Goal: Task Accomplishment & Management: Manage account settings

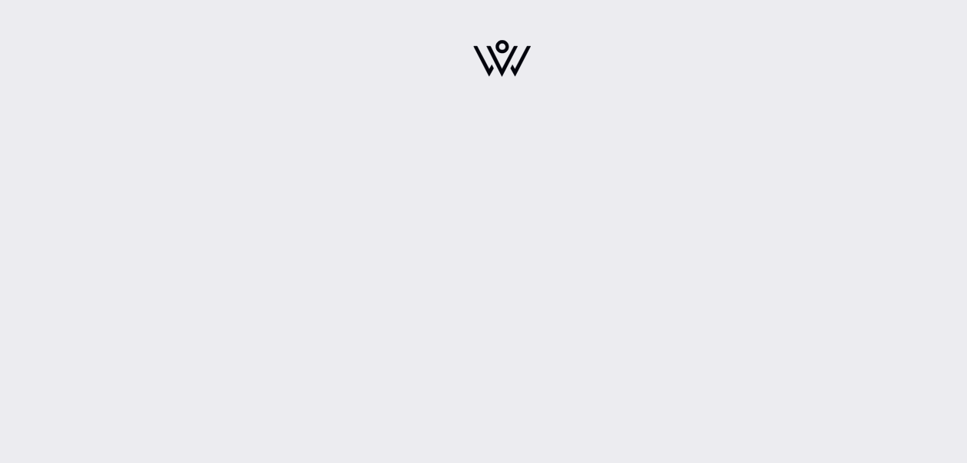
click at [502, 52] on img at bounding box center [502, 58] width 58 height 37
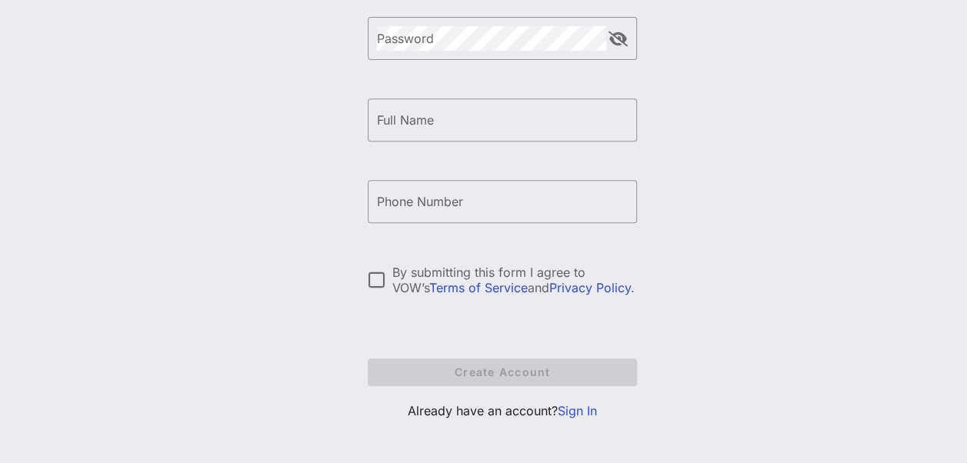
scroll to position [283, 0]
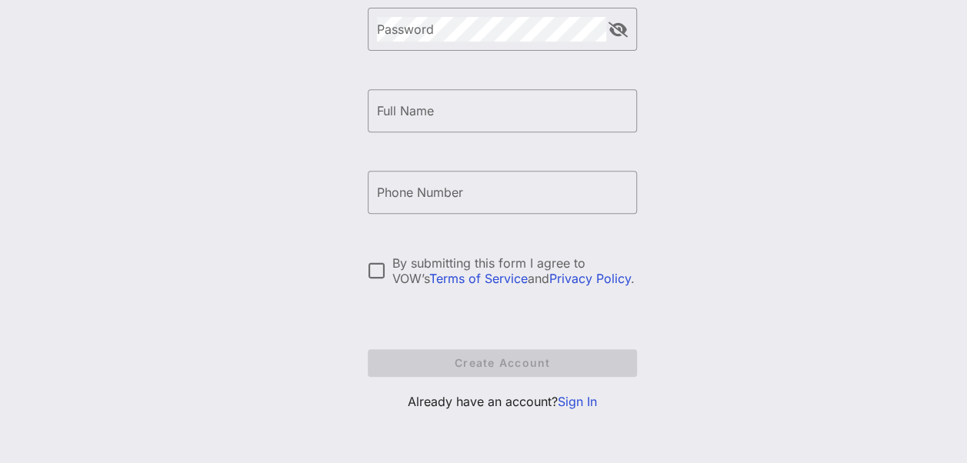
click at [576, 401] on link "Sign In" at bounding box center [577, 401] width 39 height 15
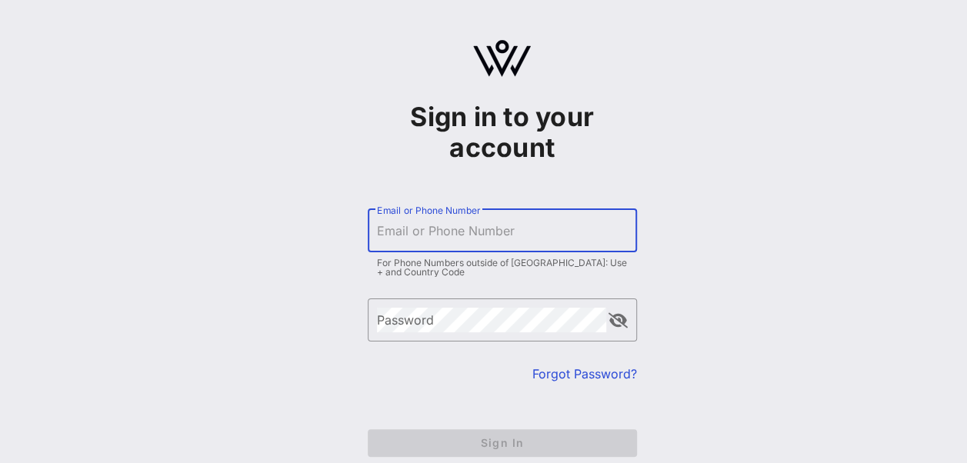
click at [497, 226] on input "Email or Phone Number" at bounding box center [502, 230] width 251 height 25
type input "[EMAIL_ADDRESS][PERSON_NAME][DOMAIN_NAME]"
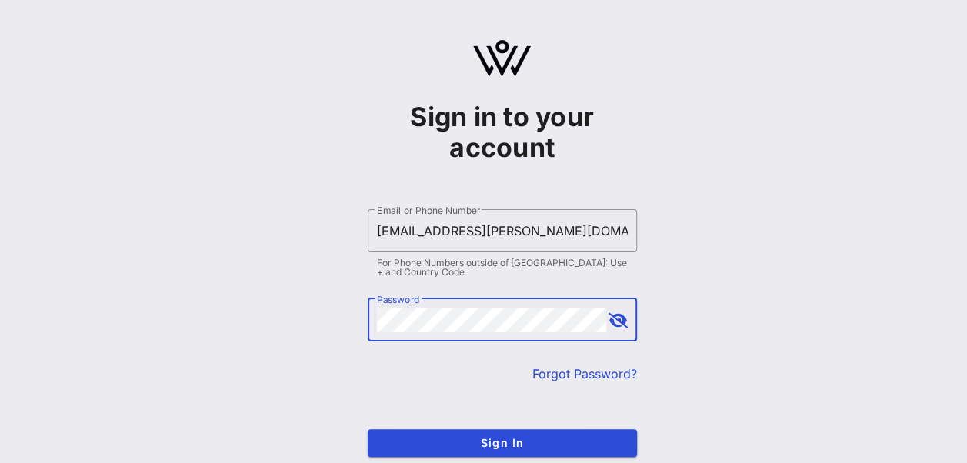
scroll to position [77, 0]
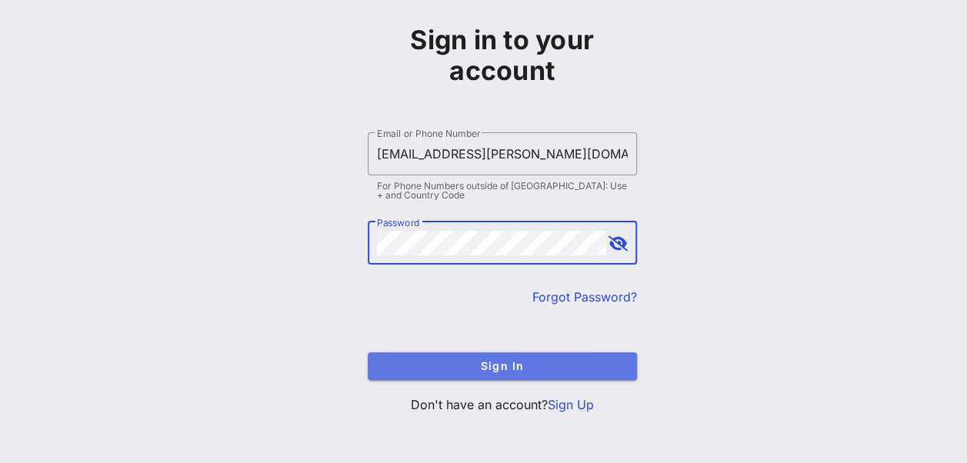
click at [501, 360] on span "Sign In" at bounding box center [502, 365] width 245 height 13
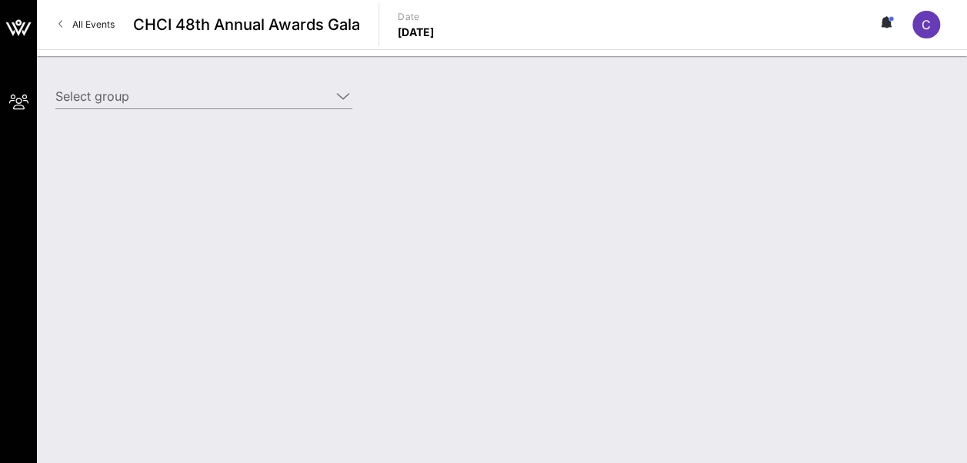
type input "Albertsons (Albertsons) [[PERSON_NAME], [EMAIL_ADDRESS][PERSON_NAME][DOMAIN_NAM…"
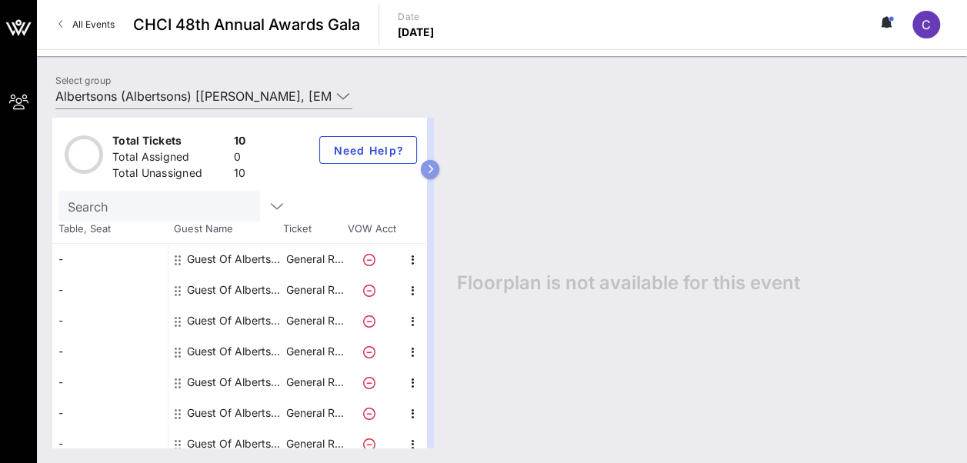
click at [439, 167] on button "button" at bounding box center [430, 169] width 18 height 18
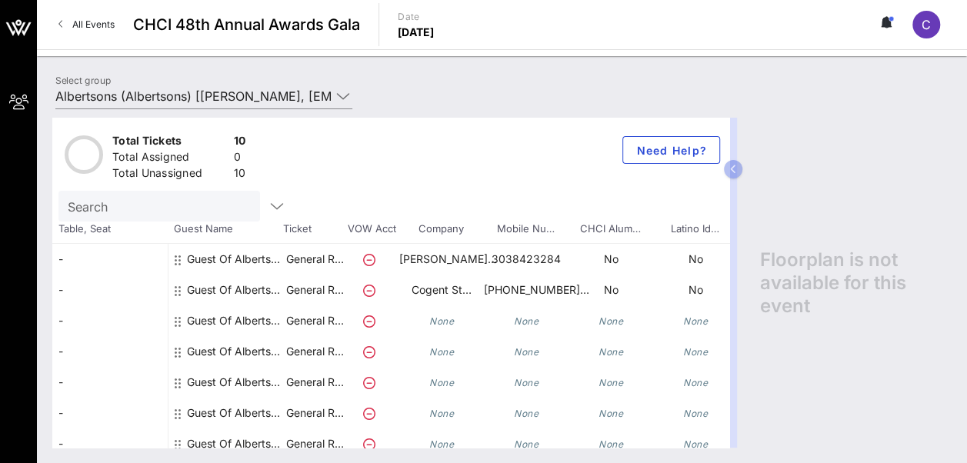
click at [238, 319] on div "Guest Of Albertsons" at bounding box center [235, 320] width 97 height 31
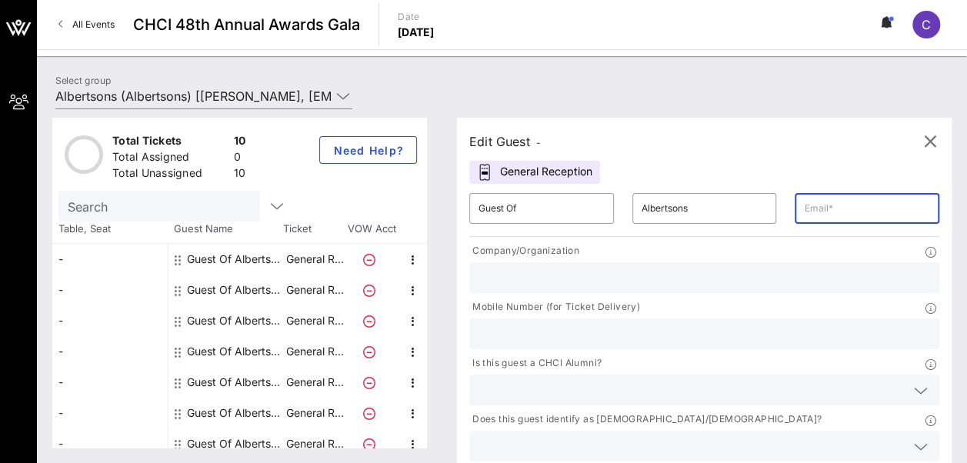
click at [804, 212] on input "text" at bounding box center [867, 208] width 126 height 25
paste input "[EMAIL_ADDRESS][DOMAIN_NAME]"
type input "[EMAIL_ADDRESS][DOMAIN_NAME]"
click at [592, 278] on input "text" at bounding box center [704, 278] width 452 height 20
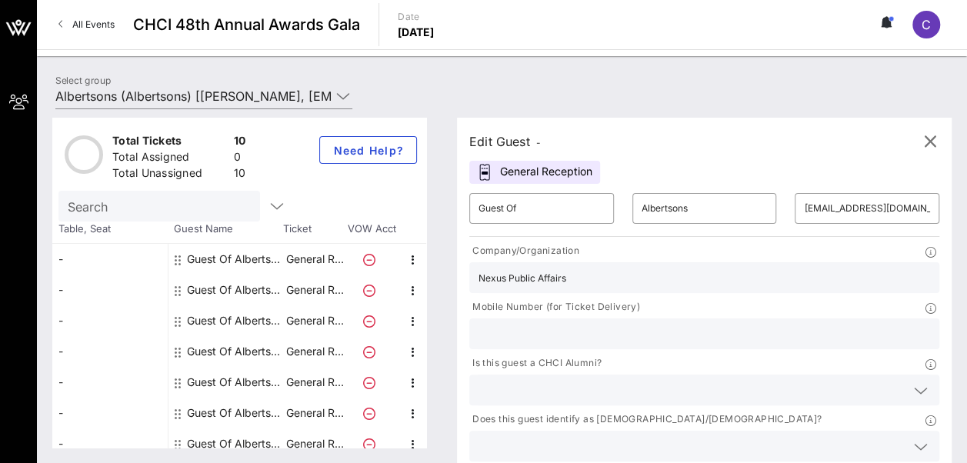
type input "Nexus Public Affairs"
click at [713, 324] on input "text" at bounding box center [704, 334] width 452 height 20
paste input "[PHONE_NUMBER]"
type input "[PHONE_NUMBER]"
click at [914, 382] on icon at bounding box center [921, 391] width 14 height 18
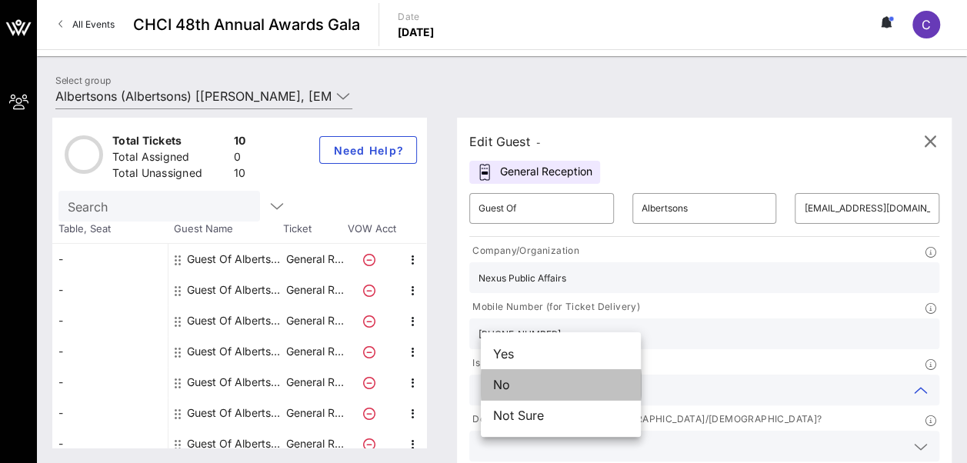
click at [550, 392] on div "No" at bounding box center [561, 384] width 160 height 31
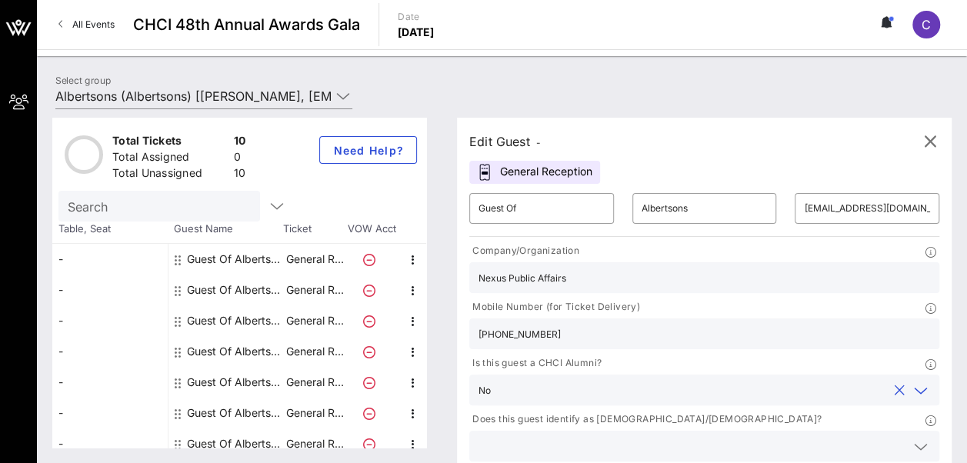
click at [914, 438] on icon at bounding box center [921, 447] width 14 height 18
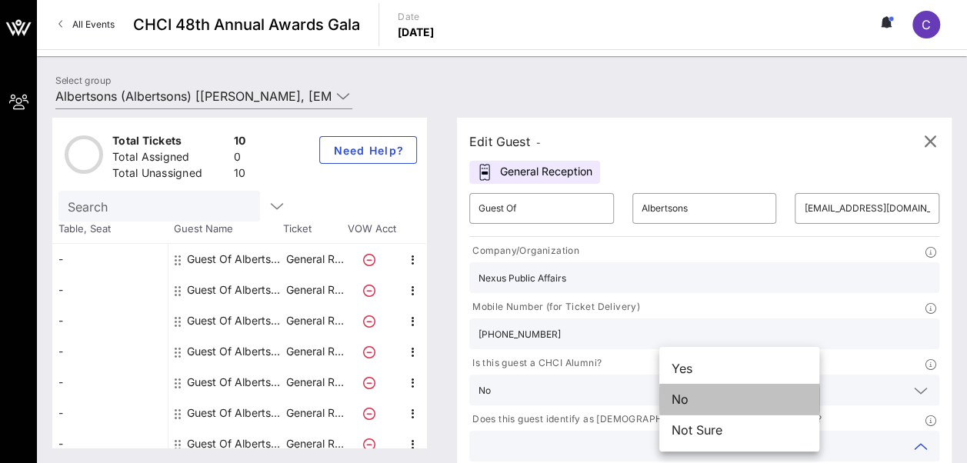
click at [726, 400] on div "No" at bounding box center [739, 399] width 160 height 31
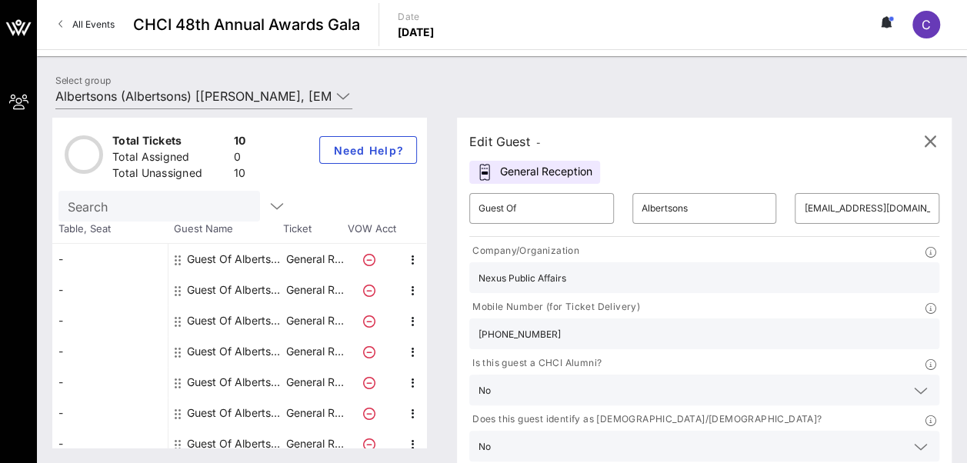
drag, startPoint x: 888, startPoint y: 338, endPoint x: 784, endPoint y: 415, distance: 129.7
type input "Albertsons Companies"
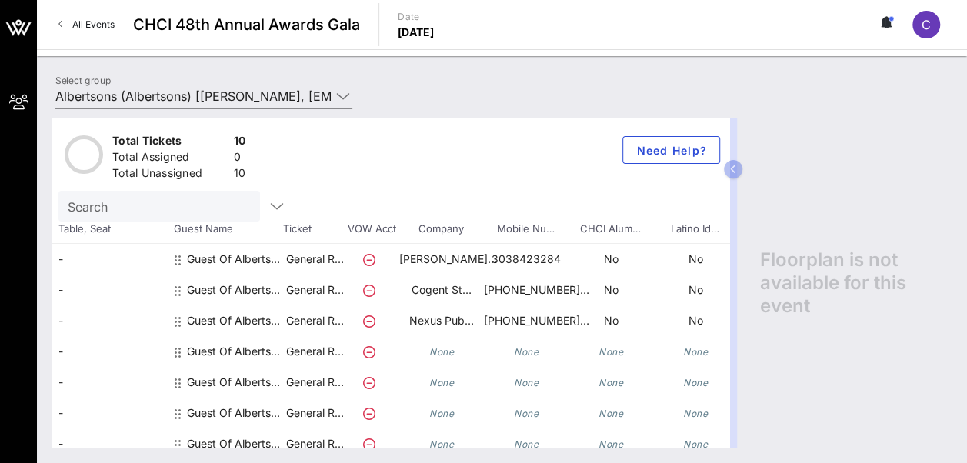
click at [175, 258] on icon at bounding box center [178, 260] width 6 height 12
click at [200, 254] on div "Guest Of Albertsons" at bounding box center [235, 265] width 97 height 43
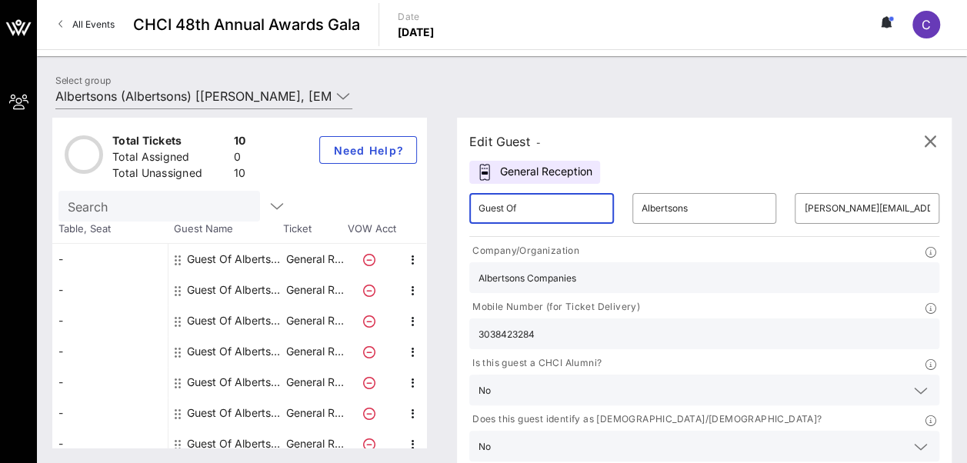
click at [551, 214] on input "Guest Of" at bounding box center [541, 208] width 126 height 25
drag, startPoint x: 555, startPoint y: 207, endPoint x: 462, endPoint y: 199, distance: 92.6
click at [462, 199] on div "Edit Guest - General Reception ​ Guest Of ​ [PERSON_NAME] ​ [PERSON_NAME][EMAIL…" at bounding box center [697, 283] width 510 height 330
type input "[PERSON_NAME]"
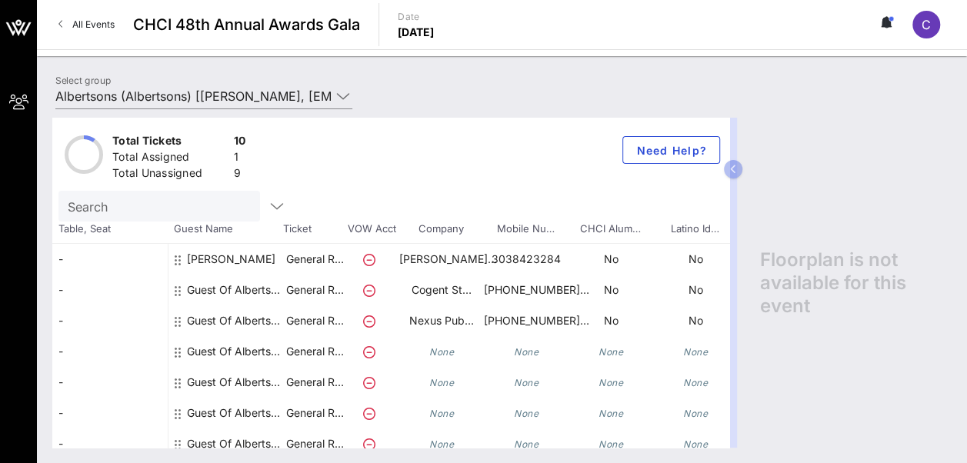
click at [245, 260] on div "[PERSON_NAME]" at bounding box center [231, 265] width 88 height 43
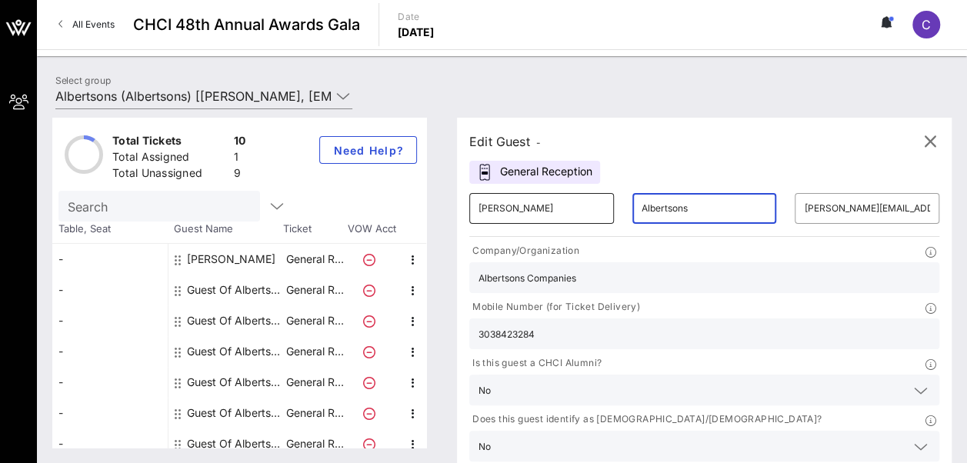
drag, startPoint x: 648, startPoint y: 211, endPoint x: 578, endPoint y: 198, distance: 71.1
click at [578, 198] on div "​ [PERSON_NAME] ​ Albertsons ​ [PERSON_NAME][EMAIL_ADDRESS][PERSON_NAME][DOMAIN…" at bounding box center [704, 208] width 488 height 49
type input "s"
type input "[PERSON_NAME]"
click at [550, 203] on input "[PERSON_NAME]" at bounding box center [541, 208] width 126 height 25
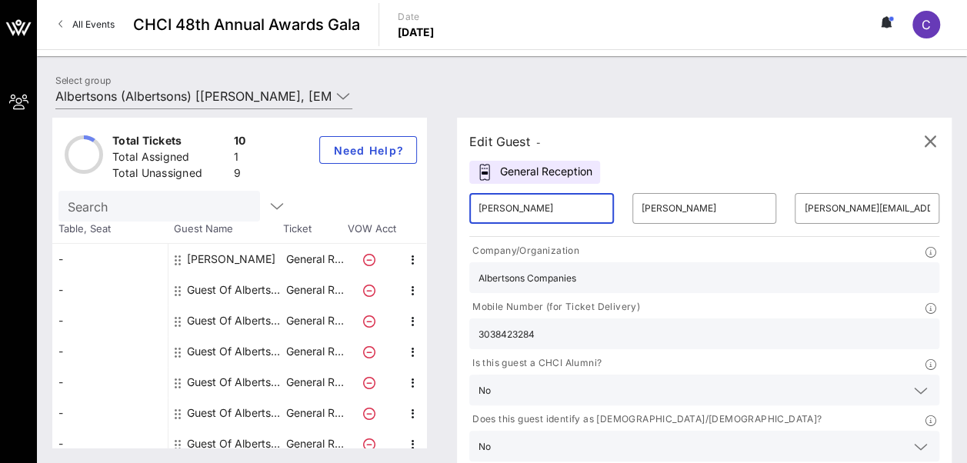
type input "[PERSON_NAME]"
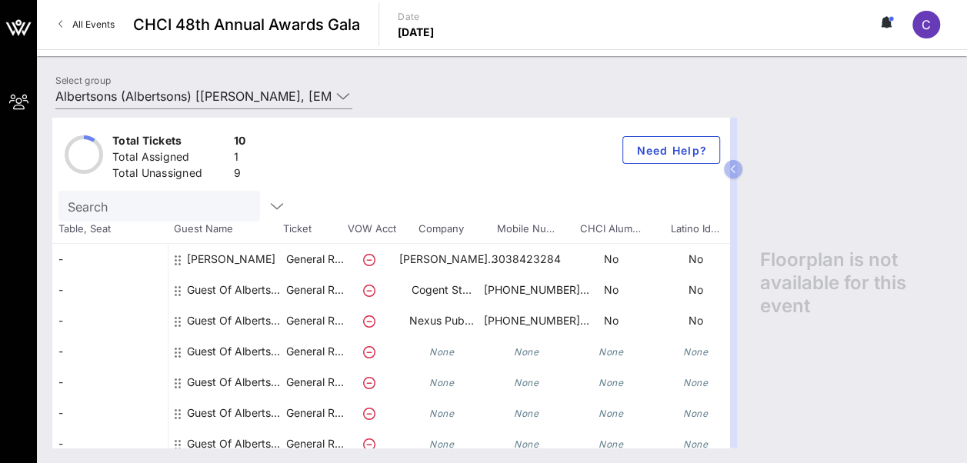
click at [222, 289] on div "Guest Of Albertsons" at bounding box center [235, 296] width 97 height 43
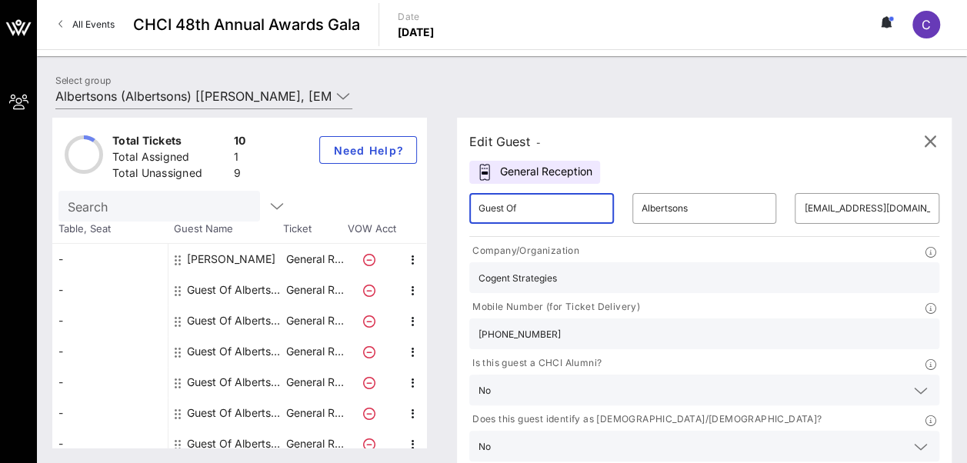
drag, startPoint x: 558, startPoint y: 213, endPoint x: 452, endPoint y: 208, distance: 106.3
click at [452, 208] on div "Total Tickets 10 Total Assigned 1 Total Unassigned 9 Need Help? Search Table, S…" at bounding box center [501, 283] width 899 height 330
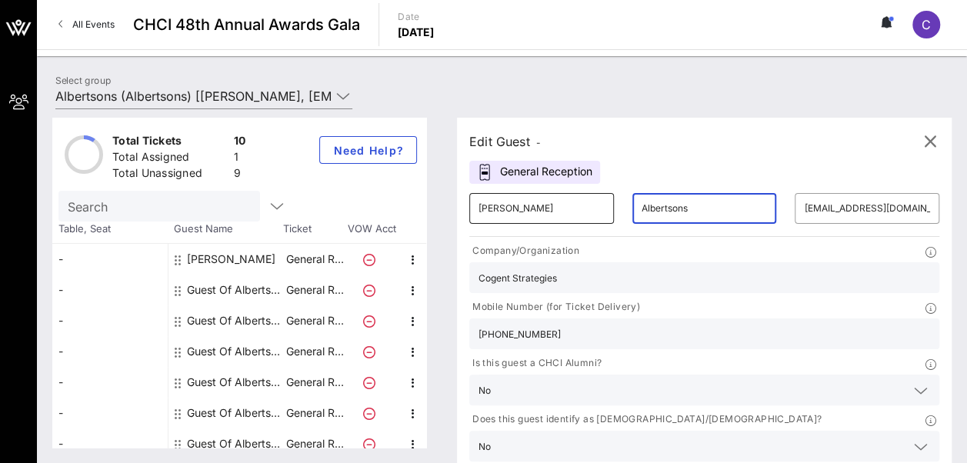
drag, startPoint x: 665, startPoint y: 210, endPoint x: 581, endPoint y: 201, distance: 84.3
click at [581, 201] on div "​ [PERSON_NAME] ​ [EMAIL_ADDRESS][DOMAIN_NAME]" at bounding box center [704, 208] width 488 height 49
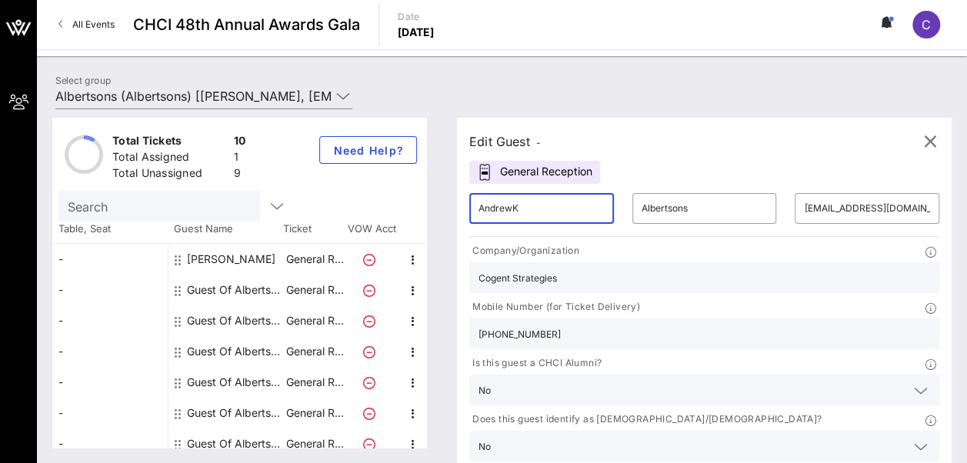
type input "[PERSON_NAME]"
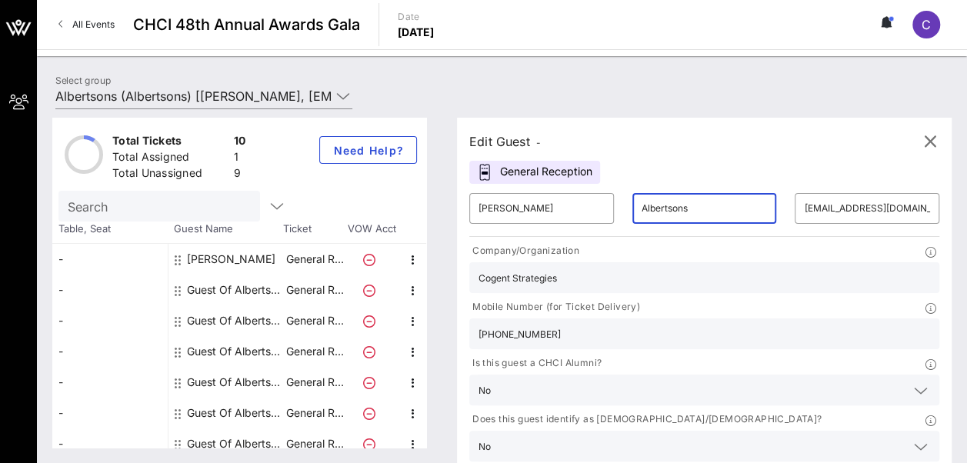
drag, startPoint x: 612, startPoint y: 206, endPoint x: 688, endPoint y: 214, distance: 75.8
click at [688, 214] on input "Albertsons" at bounding box center [704, 208] width 126 height 25
type input "A"
type input "[PERSON_NAME]"
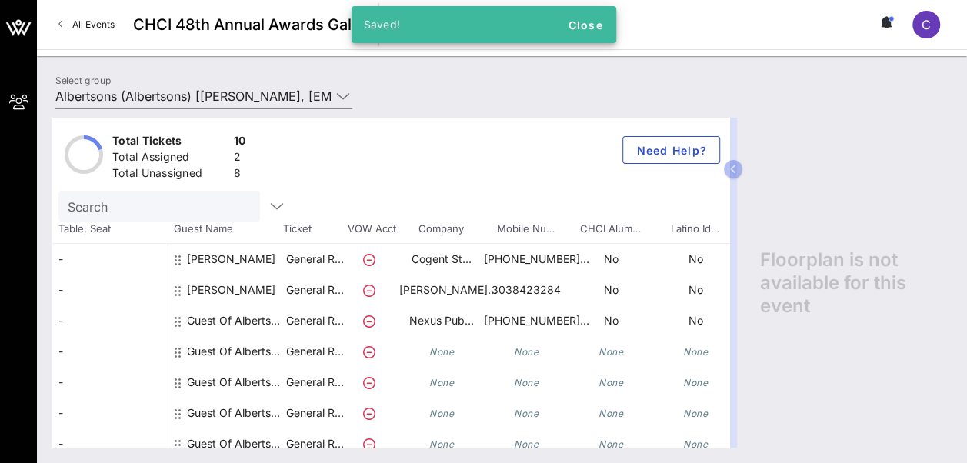
click at [198, 320] on div "Guest Of Albertsons" at bounding box center [235, 326] width 97 height 43
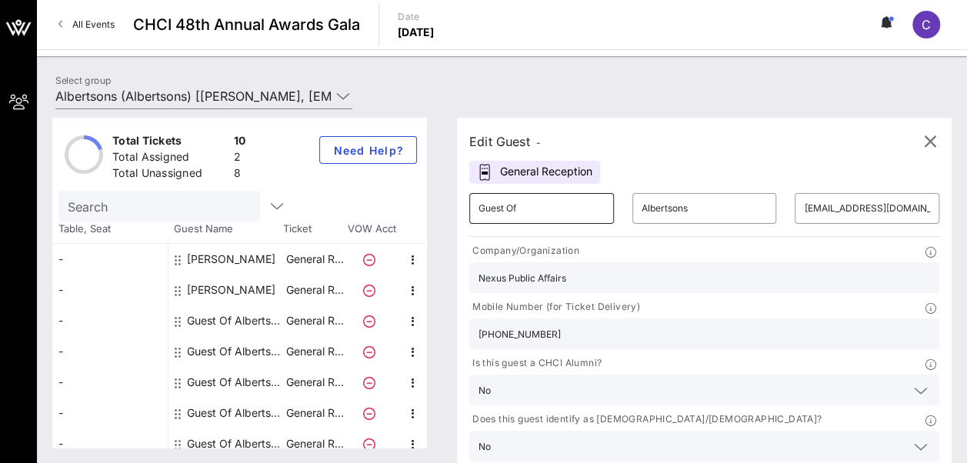
click at [578, 208] on div "​ Guest Of" at bounding box center [541, 208] width 145 height 31
drag, startPoint x: 540, startPoint y: 208, endPoint x: 434, endPoint y: 218, distance: 106.5
click at [434, 218] on div "Total Tickets 10 Total Assigned 2 Total Unassigned 8 Need Help? Search Table, S…" at bounding box center [501, 283] width 899 height 330
type input "[PERSON_NAME]"
drag, startPoint x: 661, startPoint y: 209, endPoint x: 605, endPoint y: 202, distance: 56.6
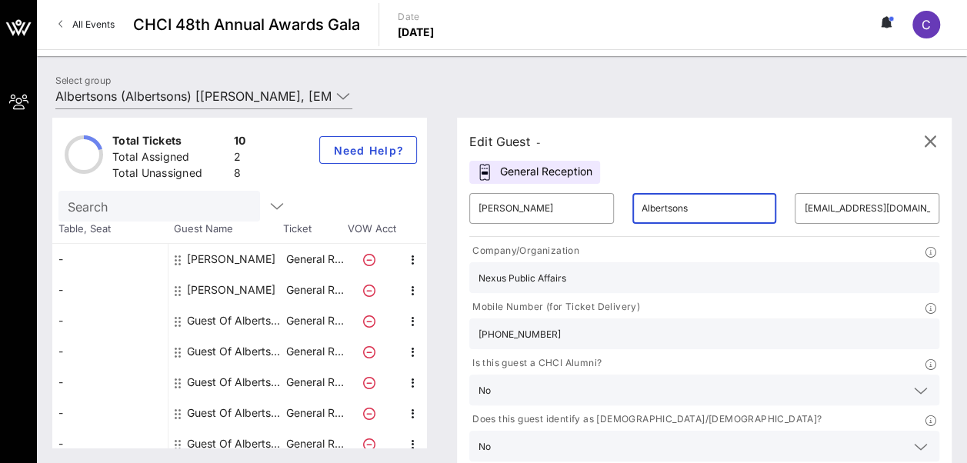
click at [632, 202] on div "​ Albertsons" at bounding box center [704, 208] width 145 height 31
type input "[PERSON_NAME]"
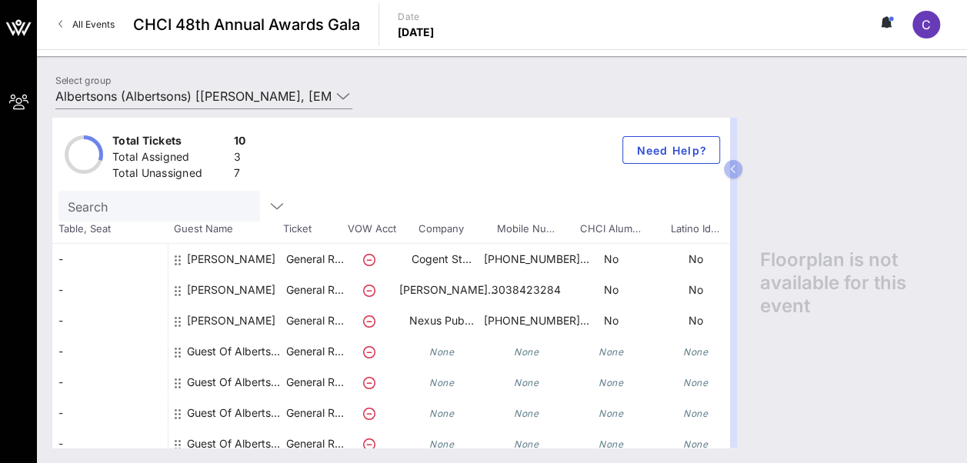
click at [785, 75] on div "Select group Albertsons (Albertsons) [[PERSON_NAME], [EMAIL_ADDRESS][PERSON_NAM…" at bounding box center [501, 99] width 911 height 54
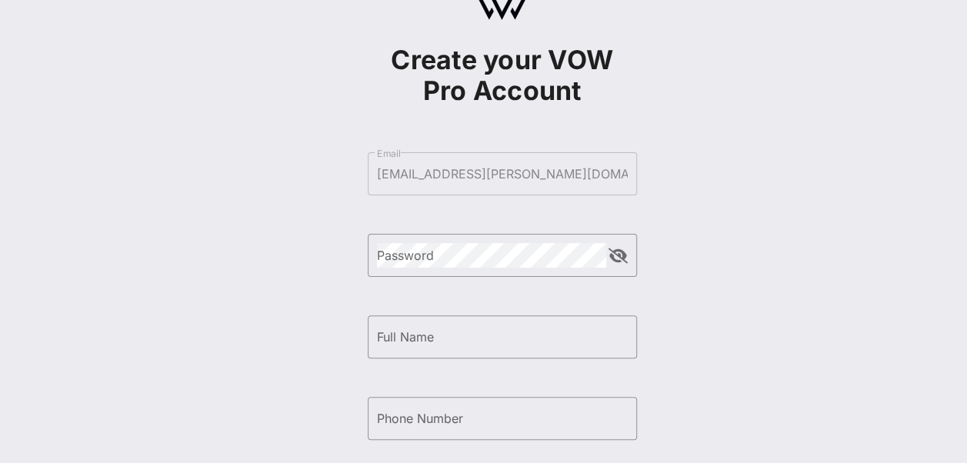
scroll to position [283, 0]
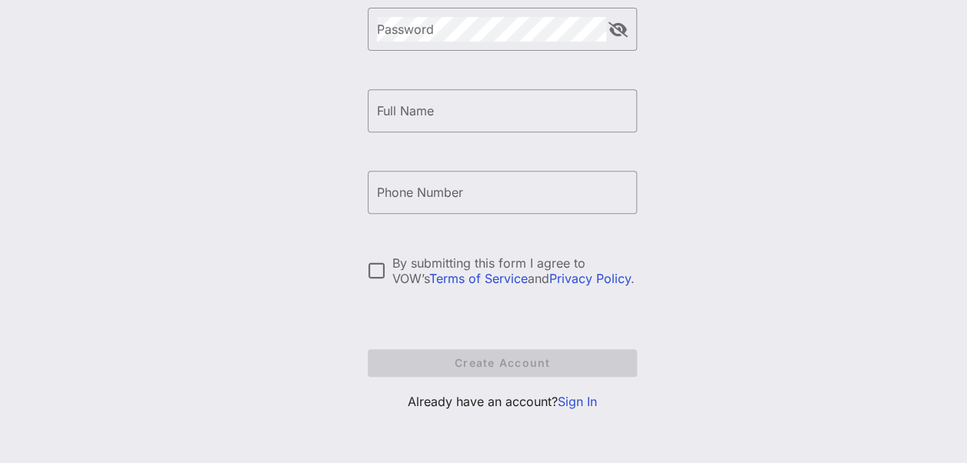
click at [583, 401] on link "Sign In" at bounding box center [577, 401] width 39 height 15
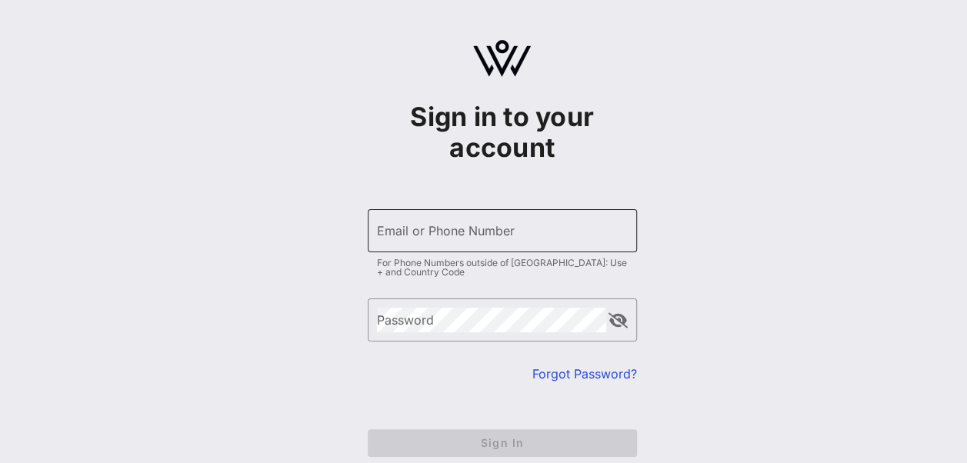
click at [482, 240] on input "Email or Phone Number" at bounding box center [502, 230] width 251 height 25
type input "[EMAIL_ADDRESS][PERSON_NAME][DOMAIN_NAME]"
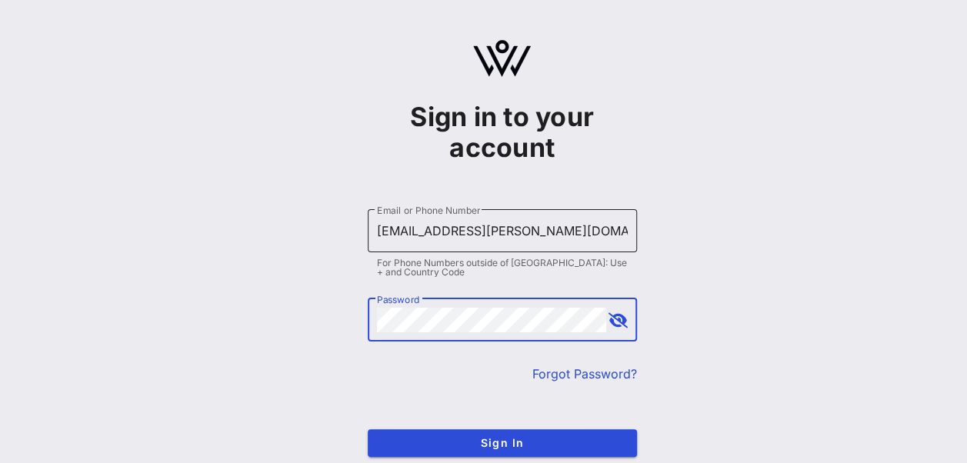
scroll to position [77, 0]
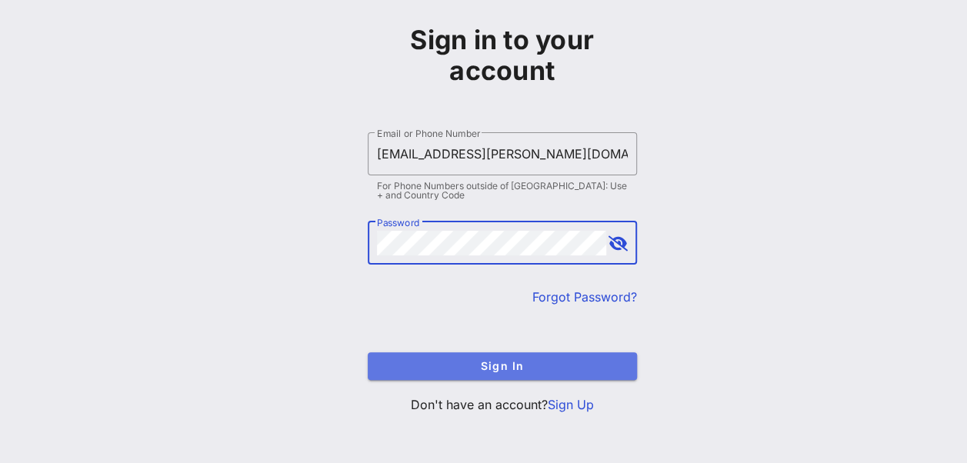
click at [467, 363] on span "Sign In" at bounding box center [502, 365] width 245 height 13
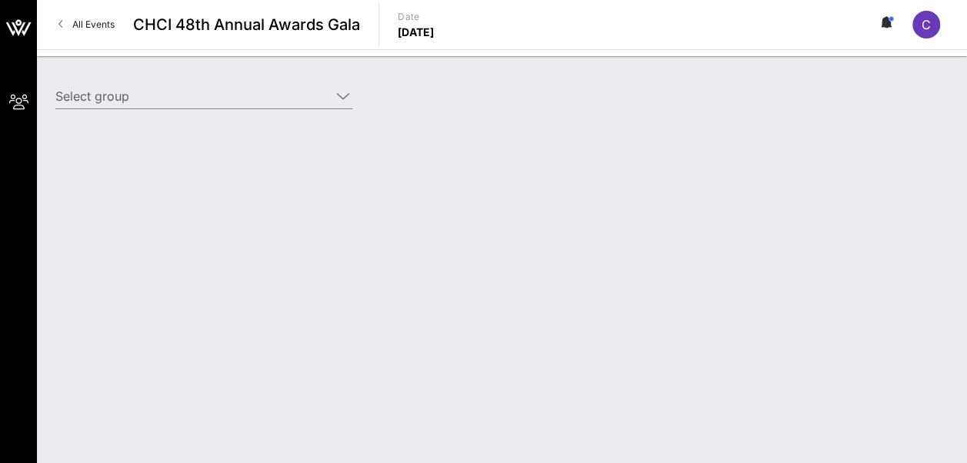
type input "Albertsons (Albertsons) [[PERSON_NAME], [EMAIL_ADDRESS][PERSON_NAME][DOMAIN_NAM…"
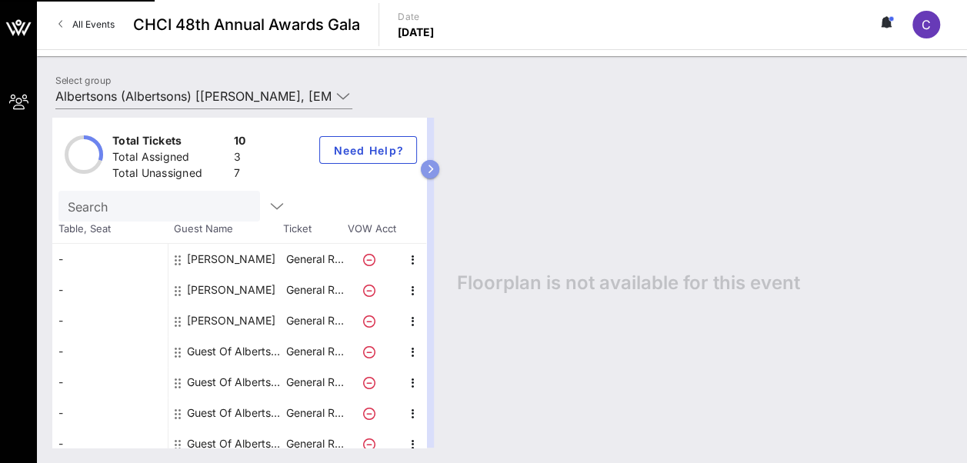
click at [434, 168] on icon "button" at bounding box center [430, 169] width 7 height 9
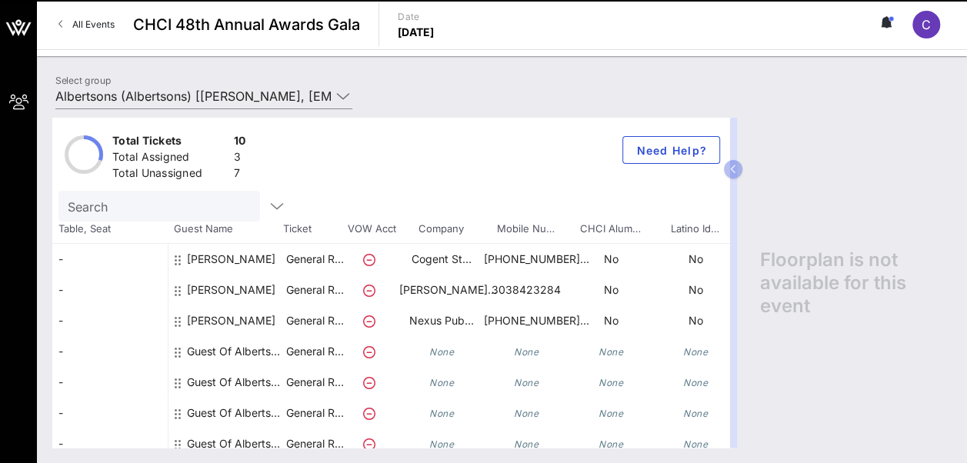
click at [198, 349] on div "Guest Of Albertsons" at bounding box center [235, 351] width 97 height 31
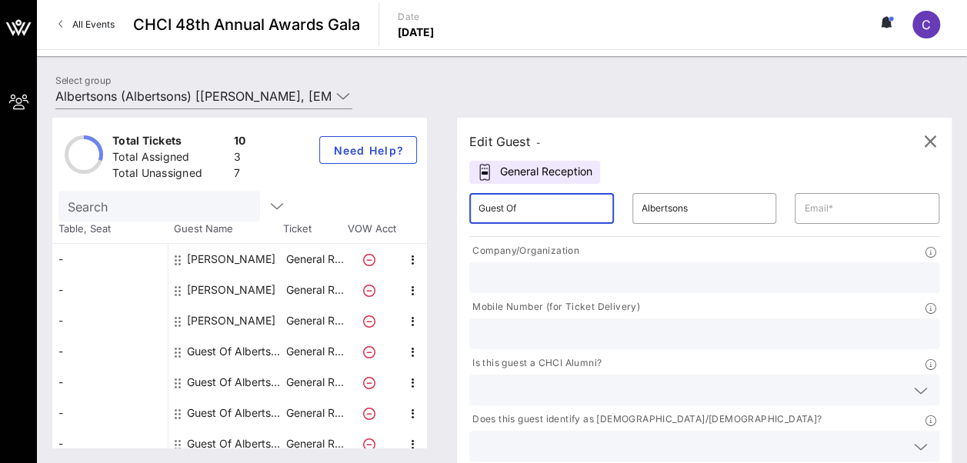
click at [559, 208] on input "Guest Of" at bounding box center [541, 208] width 126 height 25
type input "G"
type input "Lindsey"
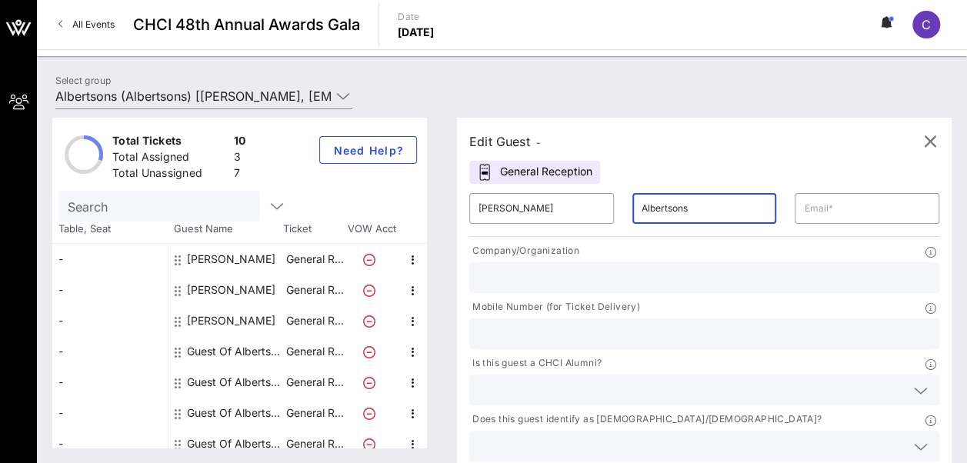
drag, startPoint x: 657, startPoint y: 212, endPoint x: 598, endPoint y: 195, distance: 61.6
click at [623, 195] on div "​ Albertsons" at bounding box center [704, 208] width 163 height 49
type input "Kerr"
click at [804, 209] on input "text" at bounding box center [867, 208] width 126 height 25
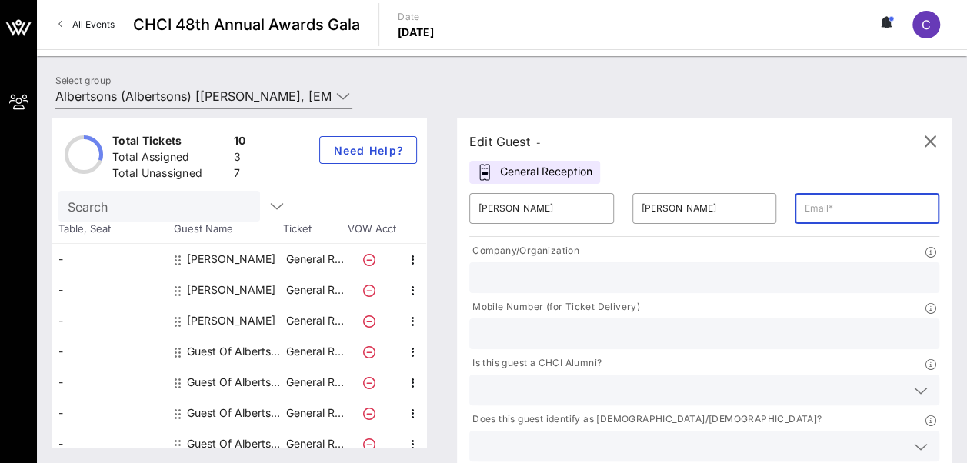
paste input "Lindsey@themessinagroup.com"
type input "Lindsey@themessinagroup.com"
click at [548, 272] on input "text" at bounding box center [704, 278] width 452 height 20
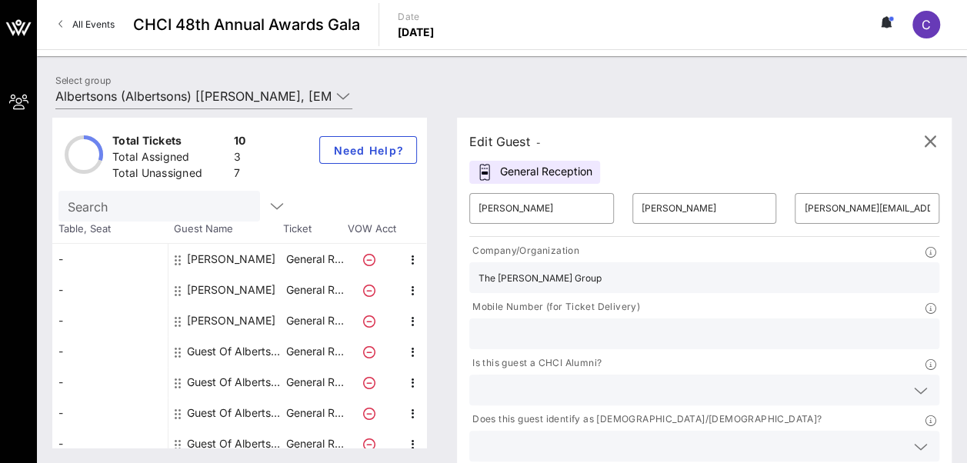
type input "The Messina Group"
click at [702, 324] on input "text" at bounding box center [704, 334] width 452 height 20
paste input "202-870-0100"
type input "202-870-0100"
click at [914, 382] on icon at bounding box center [921, 391] width 14 height 18
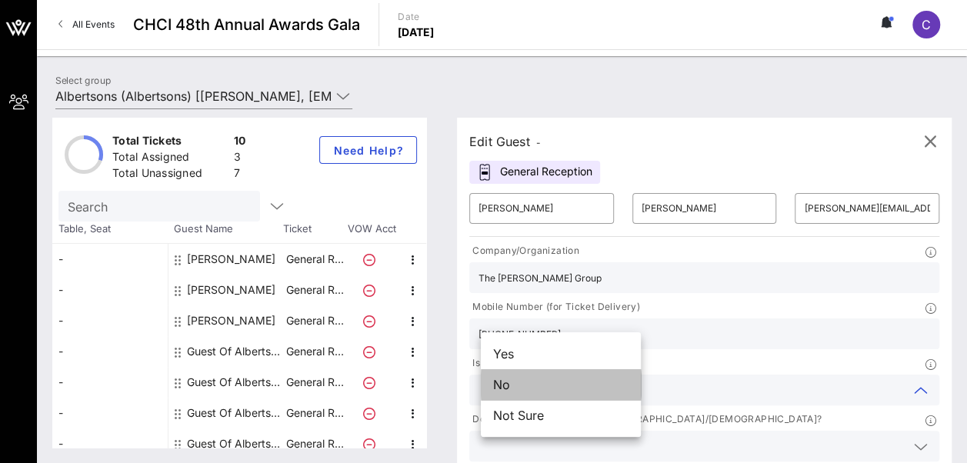
click at [580, 392] on div "No" at bounding box center [561, 384] width 160 height 31
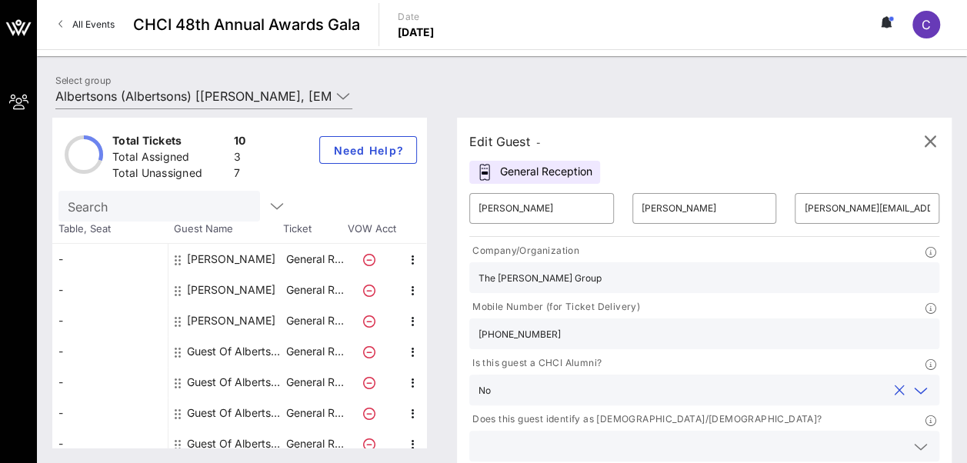
click at [914, 438] on icon at bounding box center [921, 447] width 14 height 18
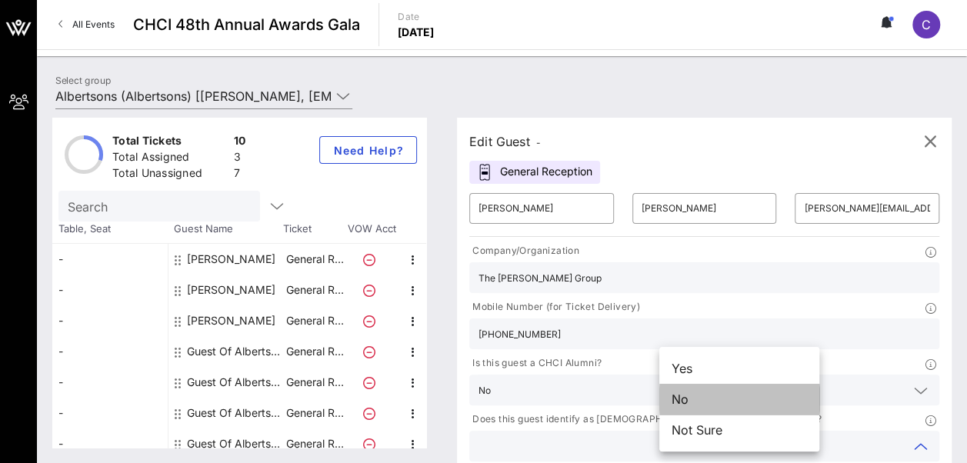
click at [720, 412] on div "No" at bounding box center [739, 399] width 160 height 31
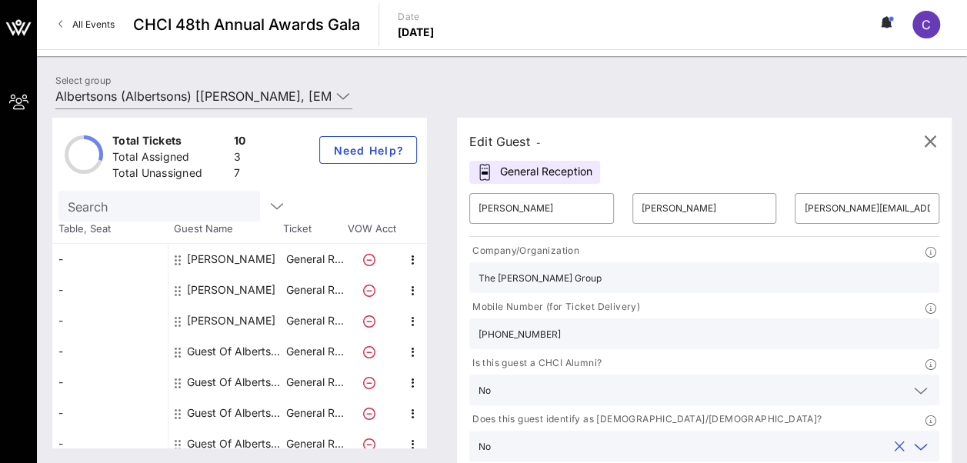
type input "Albertsons Companies"
